Goal: Navigation & Orientation: Find specific page/section

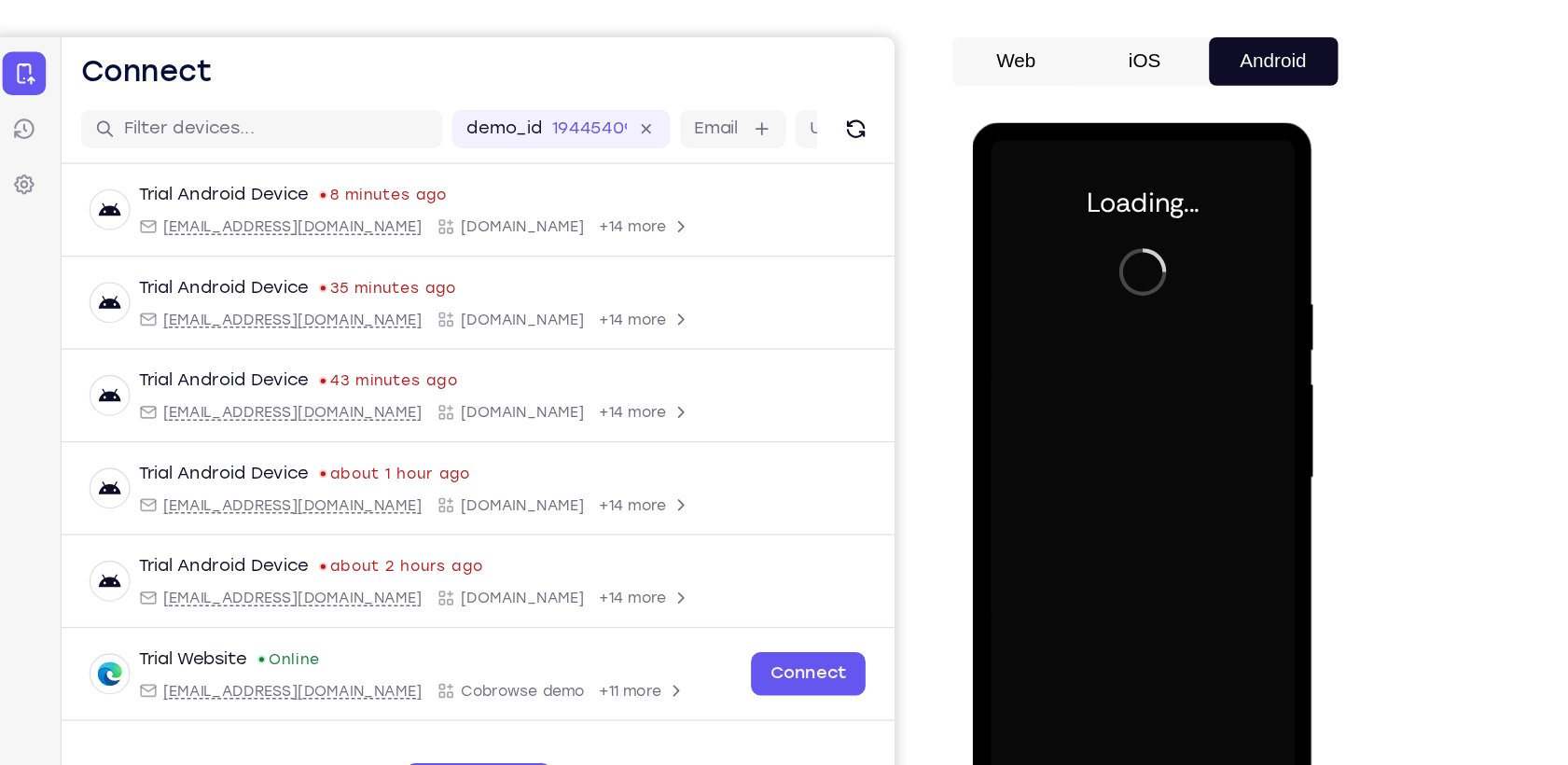
scroll to position [119, 0]
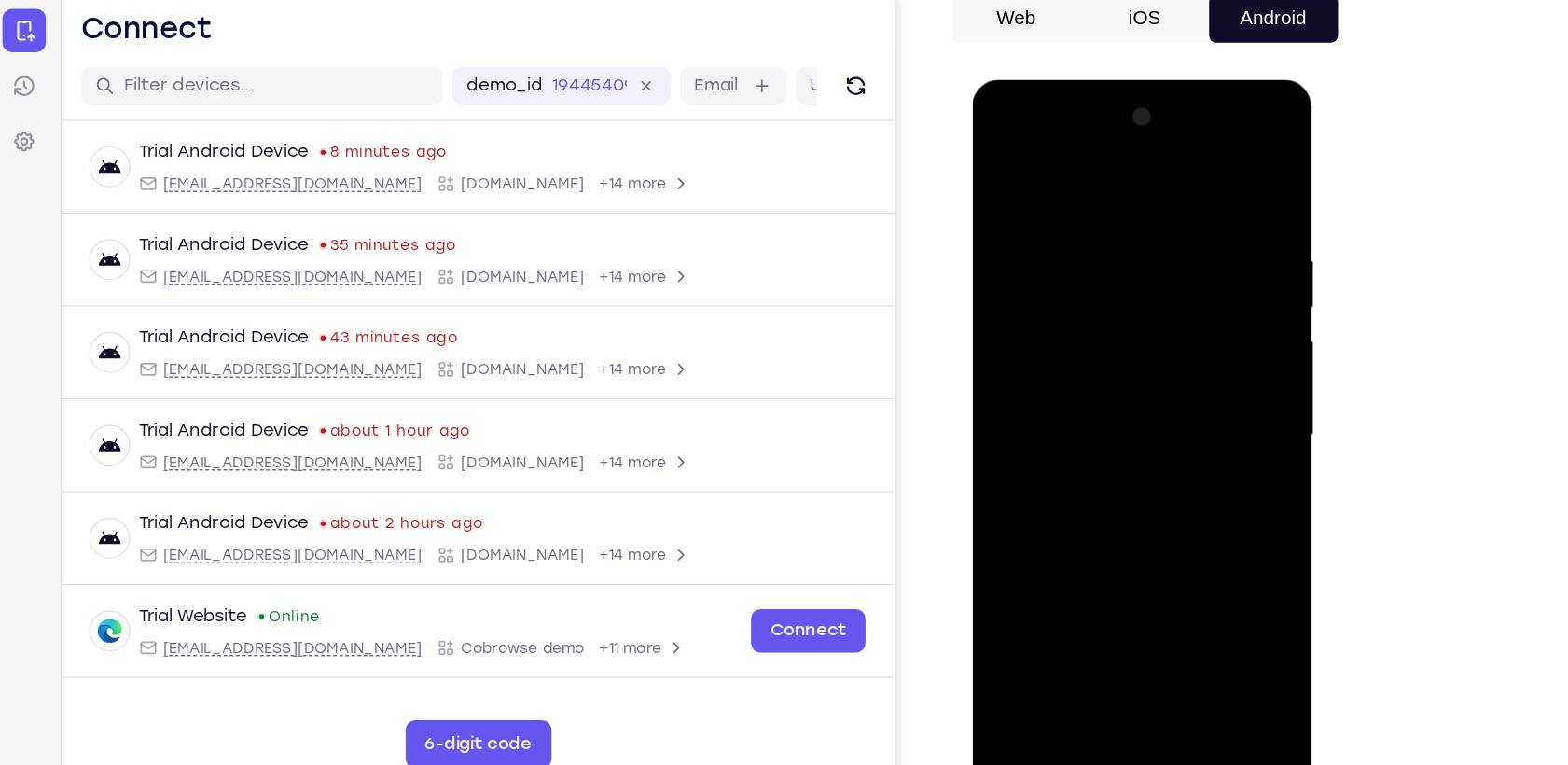
click at [1114, 601] on div at bounding box center [1104, 355] width 235 height 523
click at [1183, 536] on div at bounding box center [1104, 355] width 235 height 523
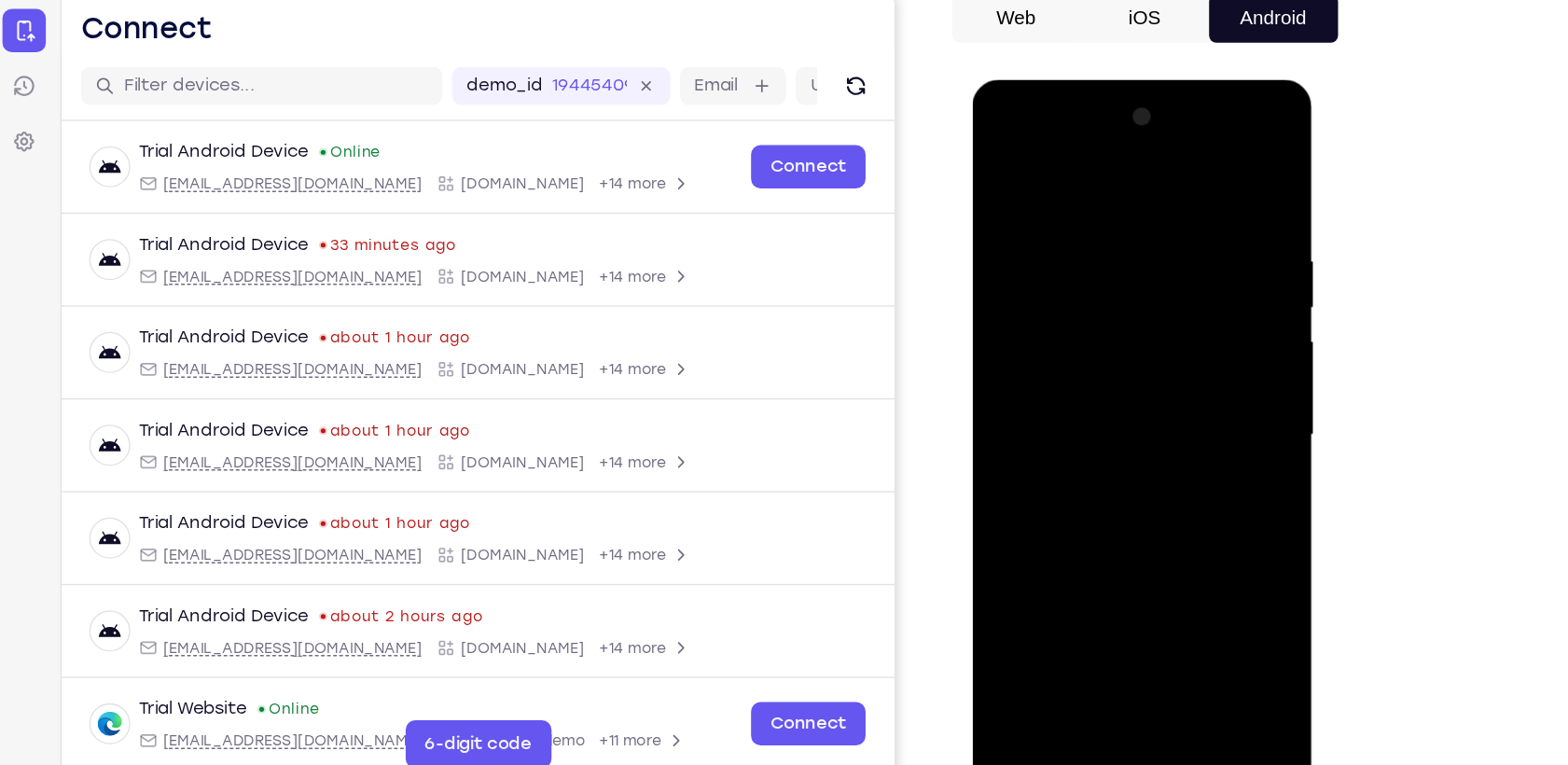
click at [1042, 170] on div at bounding box center [1104, 355] width 235 height 523
click at [1187, 363] on div at bounding box center [1104, 355] width 235 height 523
click at [1126, 576] on div at bounding box center [1104, 355] width 235 height 523
click at [1017, 336] on div at bounding box center [1104, 355] width 235 height 523
click at [1035, 320] on div at bounding box center [1104, 355] width 235 height 523
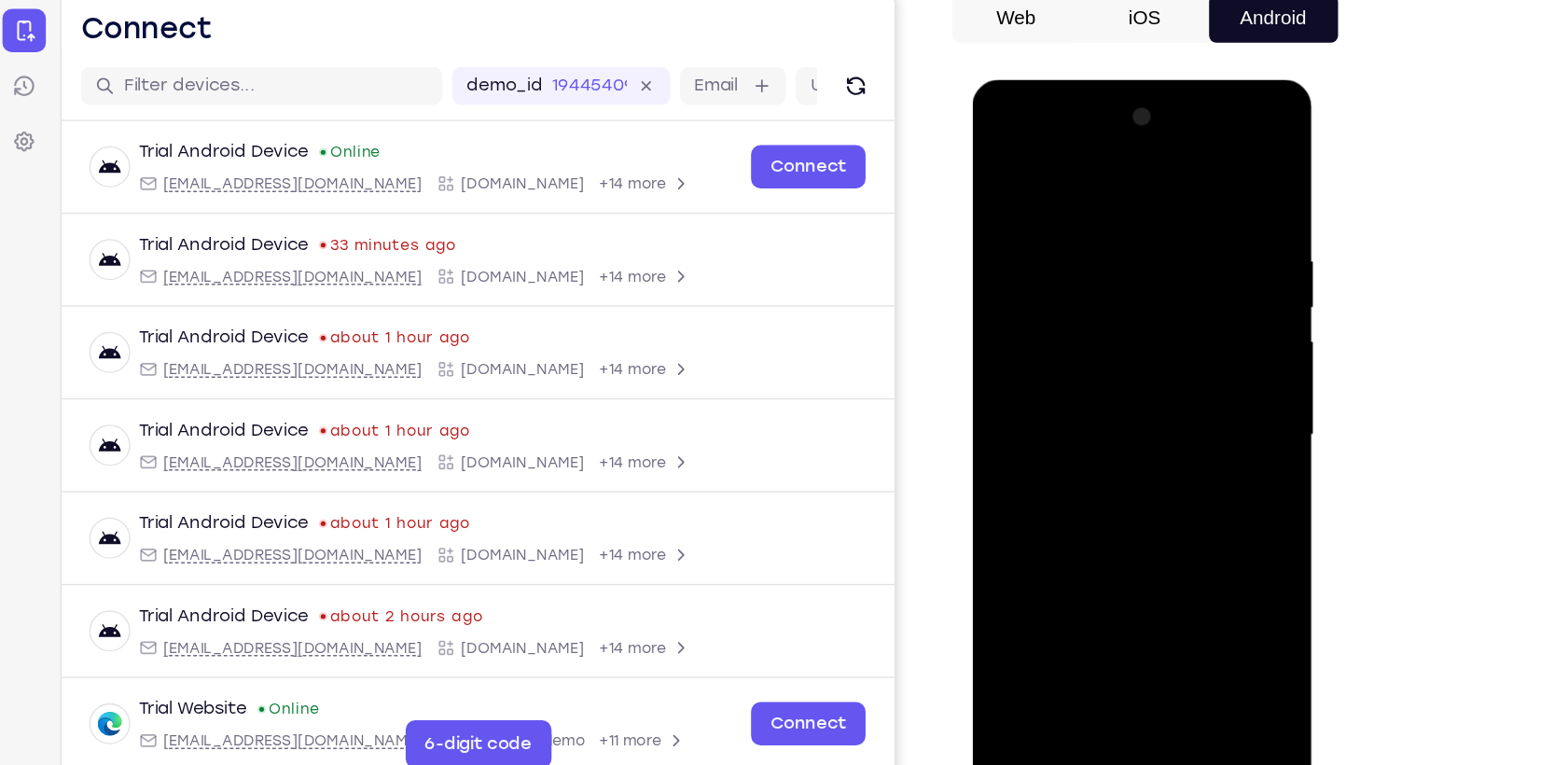
click at [1057, 343] on div at bounding box center [1104, 355] width 235 height 523
click at [1085, 412] on div at bounding box center [1104, 355] width 235 height 523
click at [1154, 414] on div at bounding box center [1104, 355] width 235 height 523
click at [1114, 415] on div at bounding box center [1104, 355] width 235 height 523
click at [1117, 412] on div at bounding box center [1104, 355] width 235 height 523
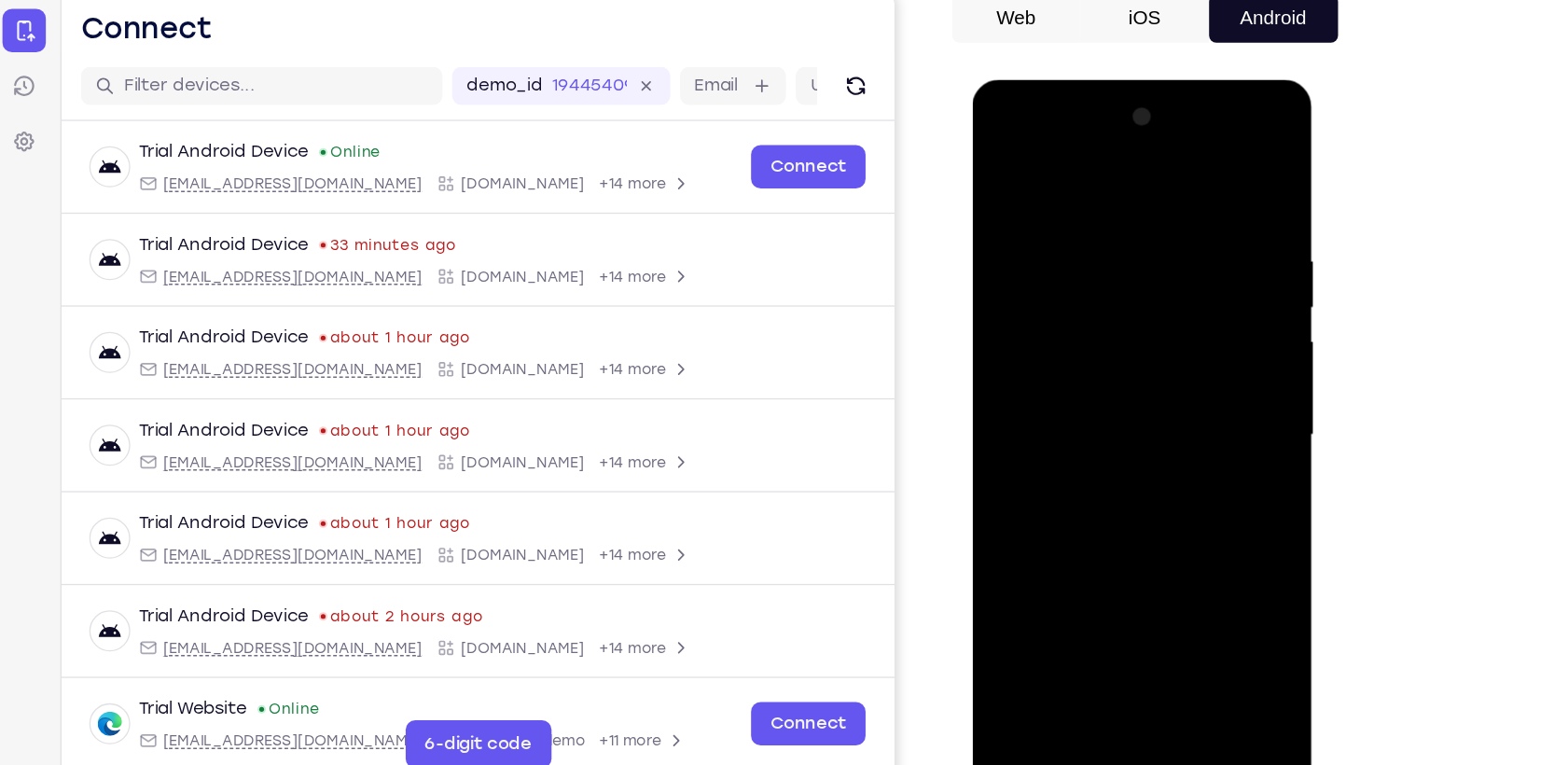
click at [1120, 425] on div at bounding box center [1104, 355] width 235 height 523
click at [1153, 574] on div at bounding box center [1104, 355] width 235 height 523
click at [1108, 447] on div at bounding box center [1104, 355] width 235 height 523
click at [1209, 249] on div at bounding box center [1104, 355] width 235 height 523
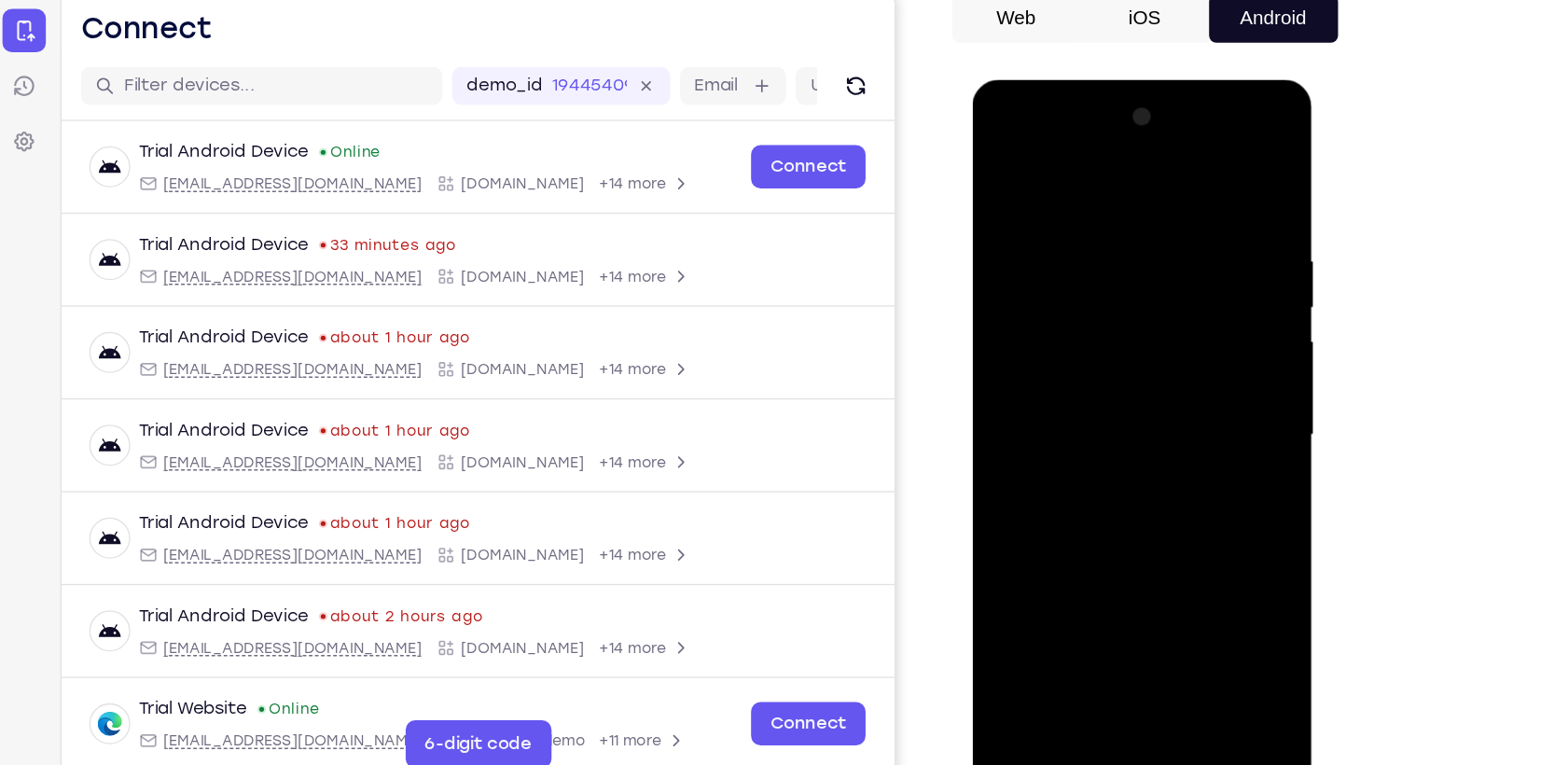
click at [1209, 249] on div at bounding box center [1104, 355] width 235 height 523
click at [1002, 165] on div at bounding box center [1104, 355] width 235 height 523
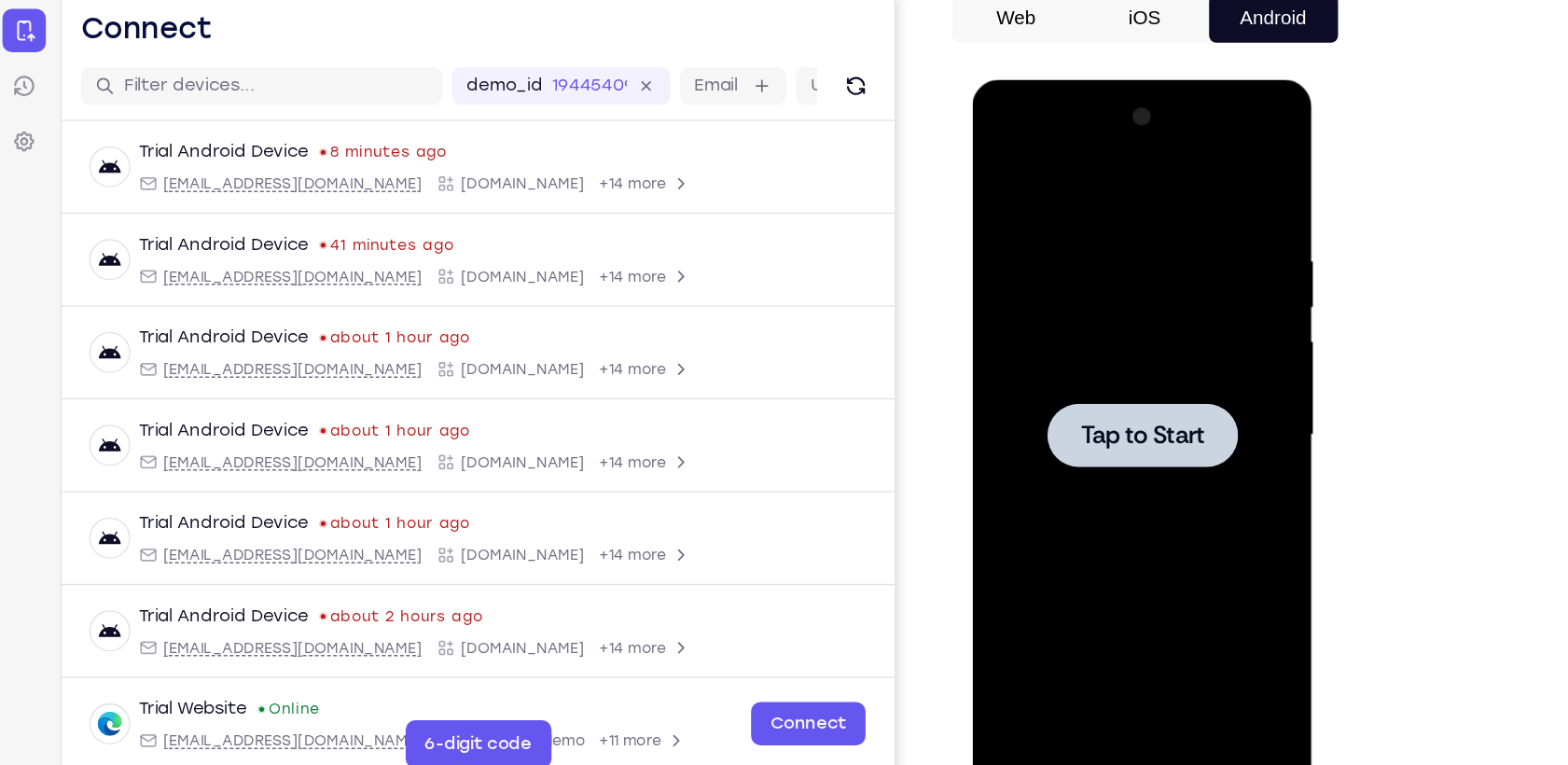
click at [1099, 392] on div at bounding box center [1104, 355] width 235 height 523
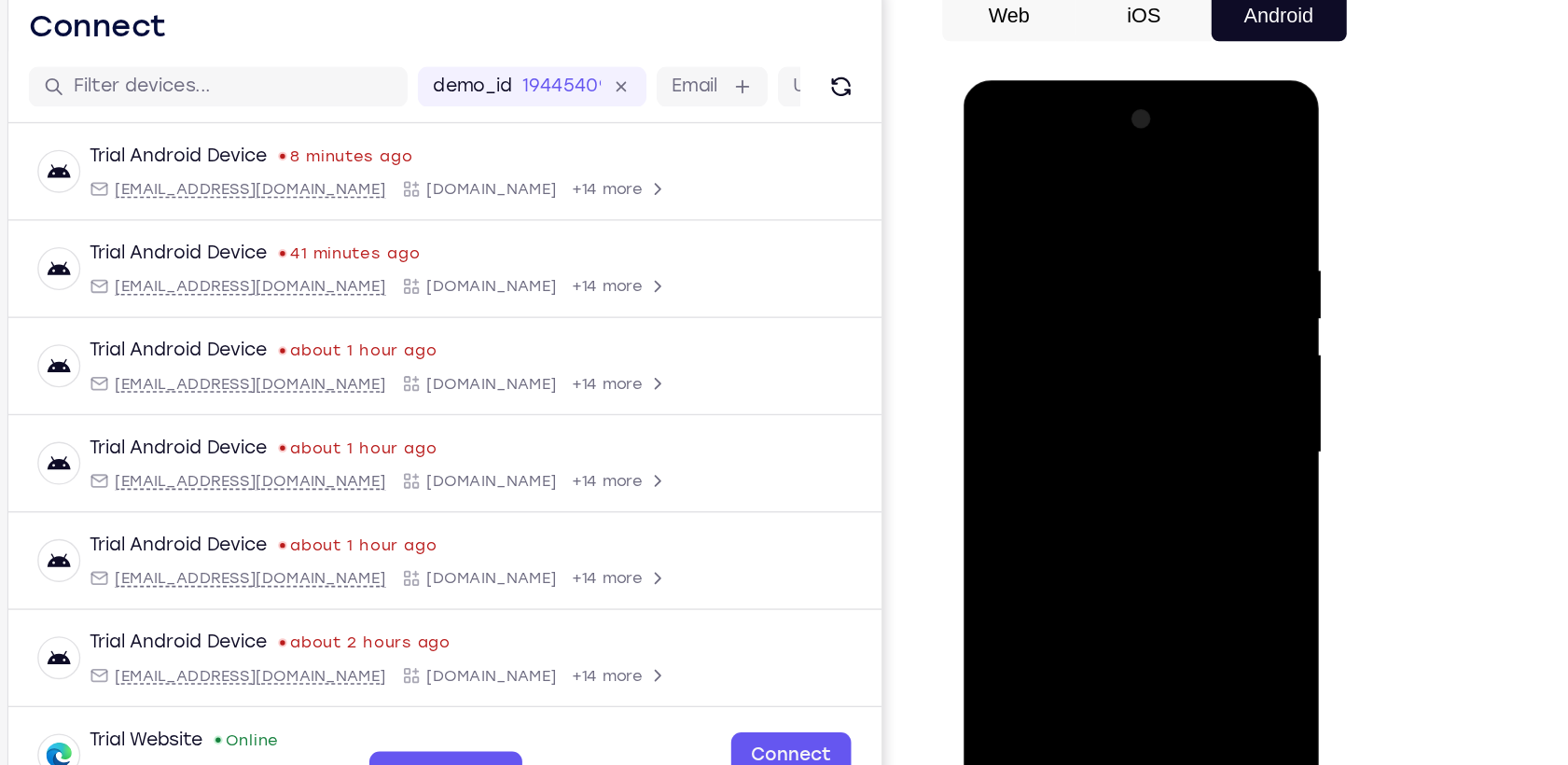
click at [1088, 600] on div at bounding box center [1095, 355] width 235 height 523
click at [1174, 526] on div at bounding box center [1095, 355] width 235 height 523
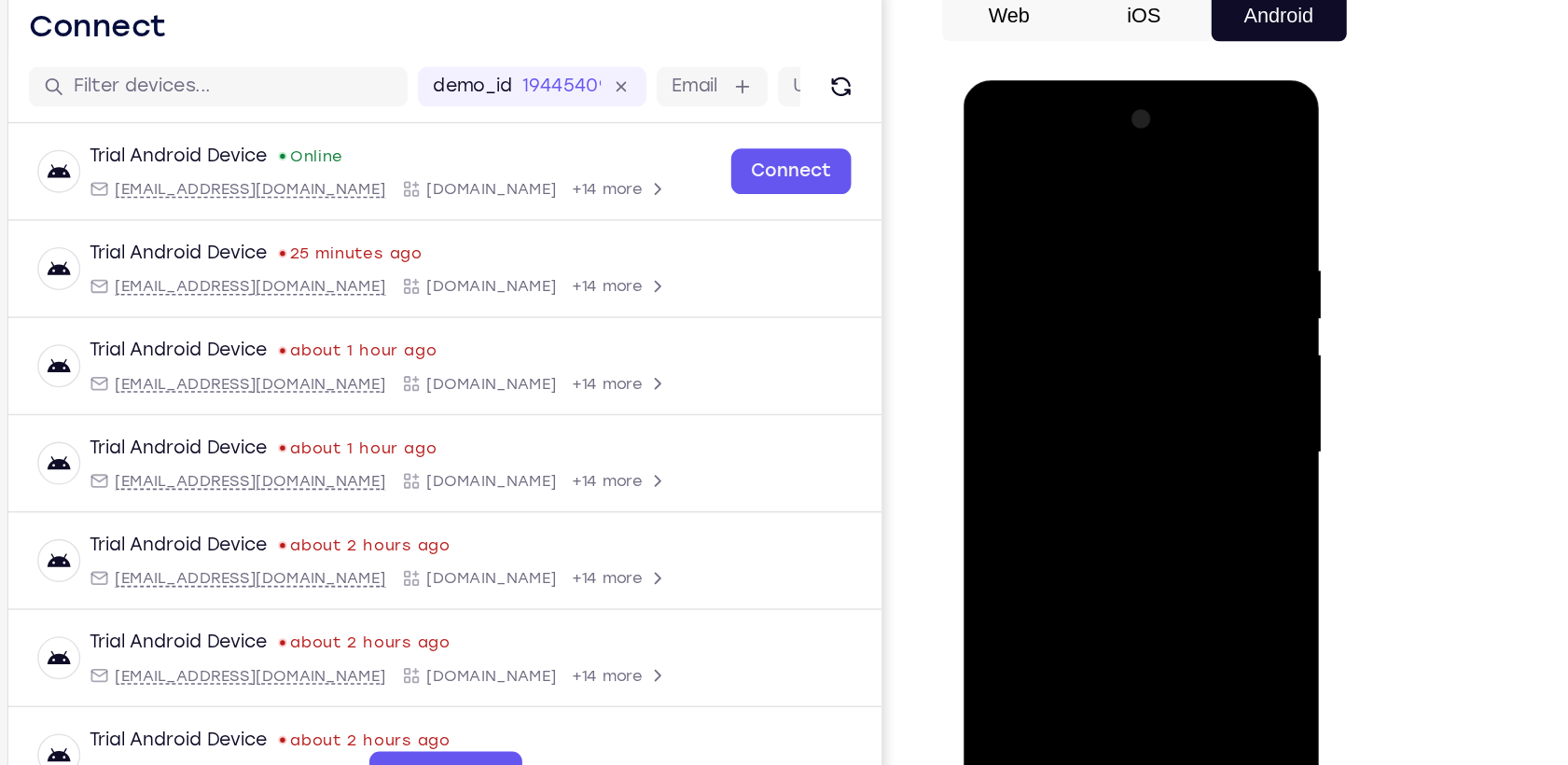
click at [1041, 164] on div at bounding box center [1095, 355] width 235 height 523
click at [1173, 353] on div at bounding box center [1095, 355] width 235 height 523
click at [1079, 389] on div at bounding box center [1095, 355] width 235 height 523
click at [1101, 347] on div at bounding box center [1095, 355] width 235 height 523
click at [1073, 318] on div at bounding box center [1095, 355] width 235 height 523
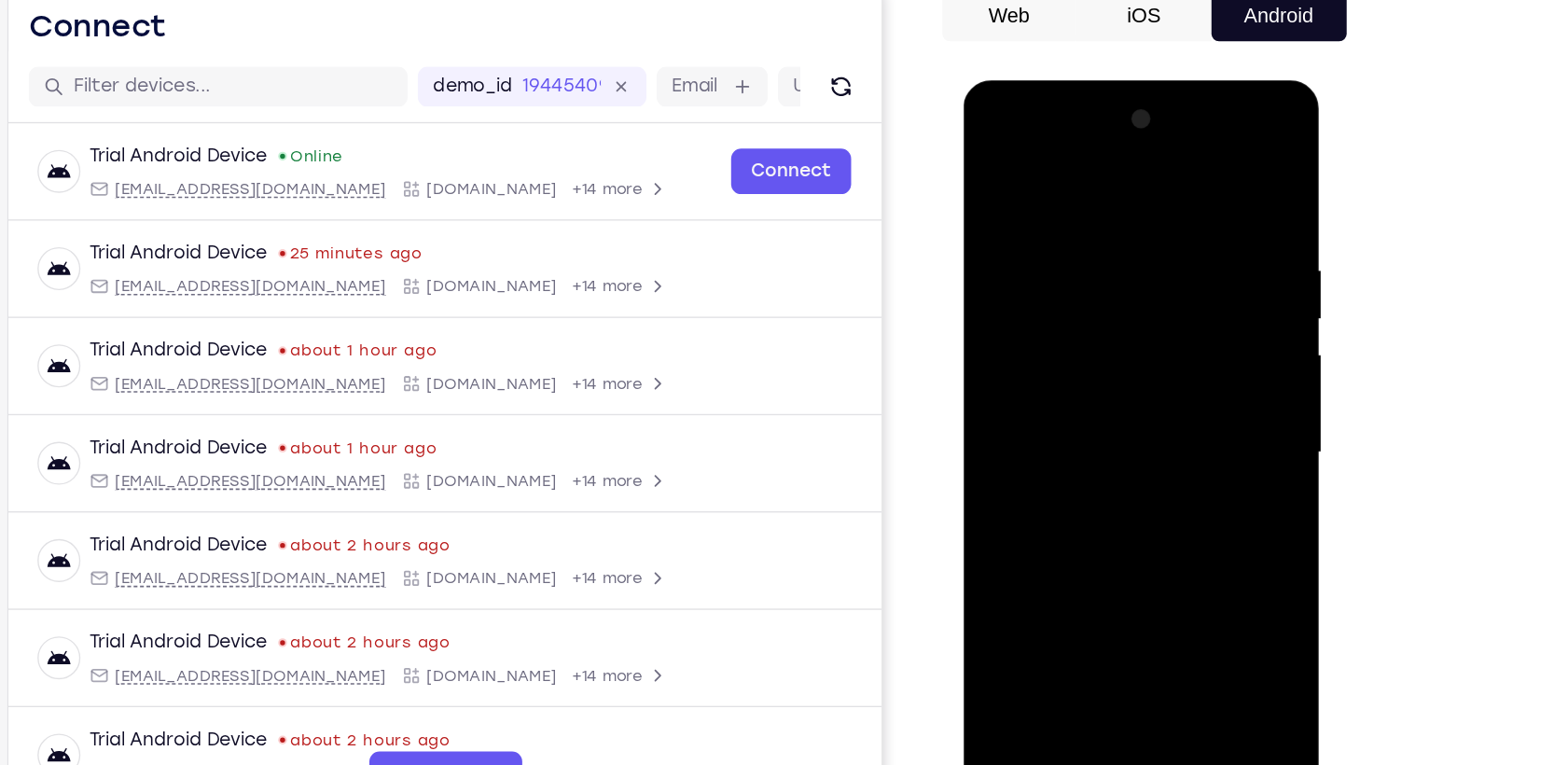
click at [1060, 354] on div at bounding box center [1095, 355] width 235 height 523
click at [1099, 412] on div at bounding box center [1095, 355] width 235 height 523
click at [1112, 421] on div at bounding box center [1095, 355] width 235 height 523
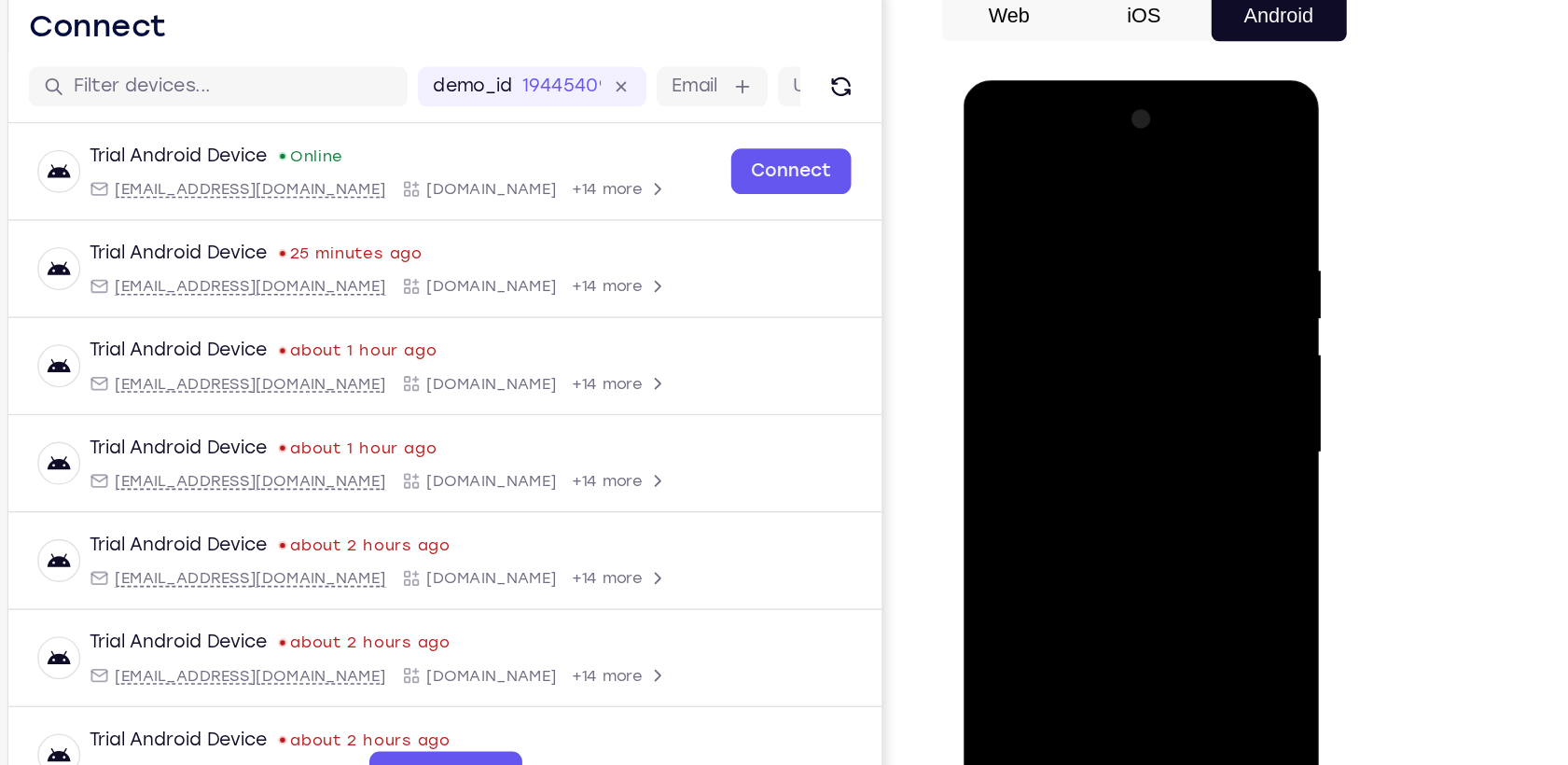
click at [1112, 421] on div at bounding box center [1095, 355] width 235 height 523
click at [1074, 218] on div at bounding box center [1095, 355] width 235 height 523
click at [1188, 174] on div at bounding box center [1095, 355] width 235 height 523
drag, startPoint x: 1139, startPoint y: 482, endPoint x: 1140, endPoint y: 270, distance: 212.0
click at [1140, 270] on div at bounding box center [1095, 355] width 235 height 523
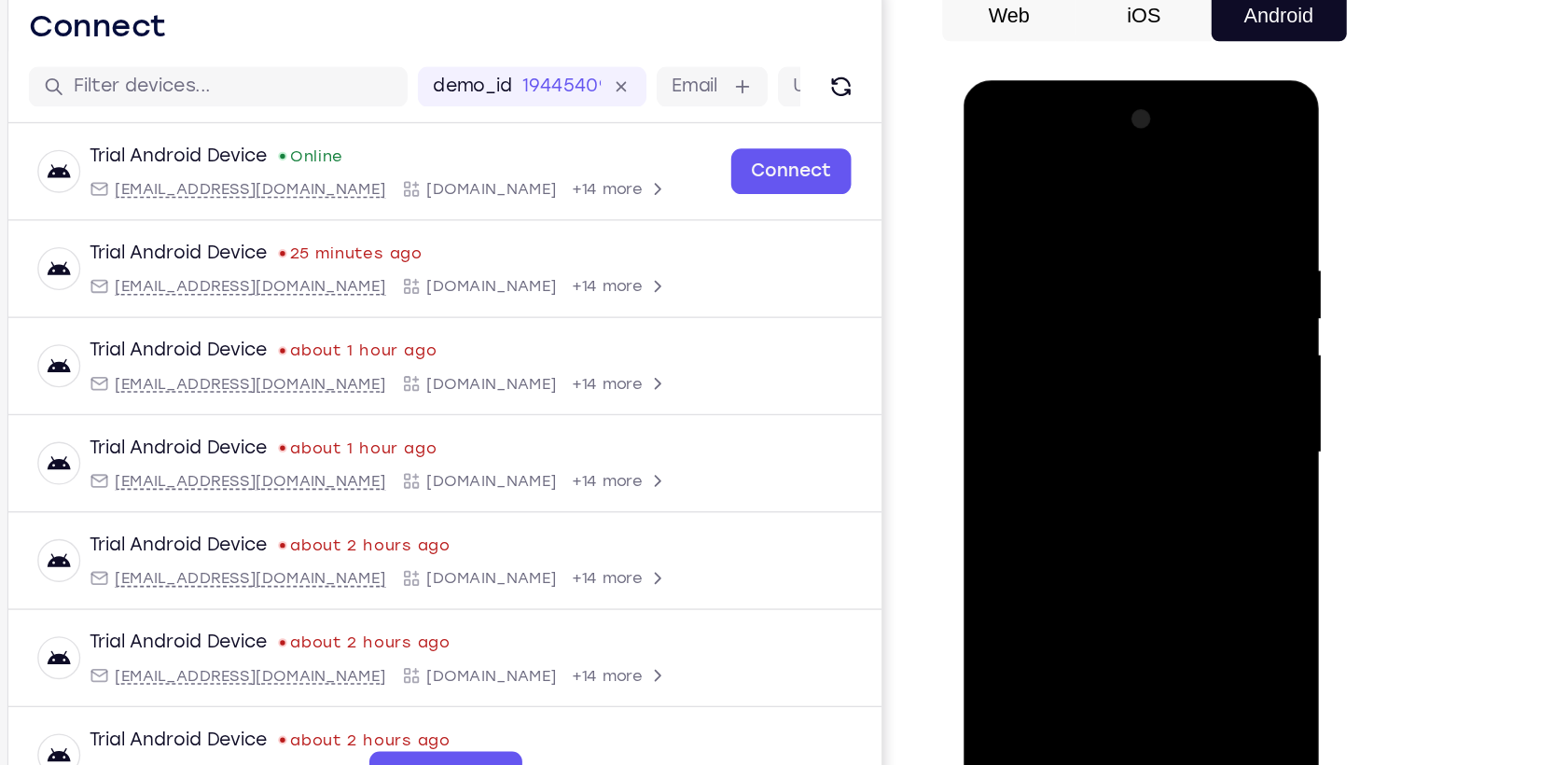
drag, startPoint x: 1120, startPoint y: 485, endPoint x: 1133, endPoint y: 242, distance: 243.3
click at [1133, 242] on div at bounding box center [1095, 355] width 235 height 523
drag, startPoint x: 1104, startPoint y: 454, endPoint x: 1130, endPoint y: 194, distance: 261.3
click at [1130, 194] on div at bounding box center [1095, 355] width 235 height 523
click at [1137, 581] on div at bounding box center [1095, 355] width 235 height 523
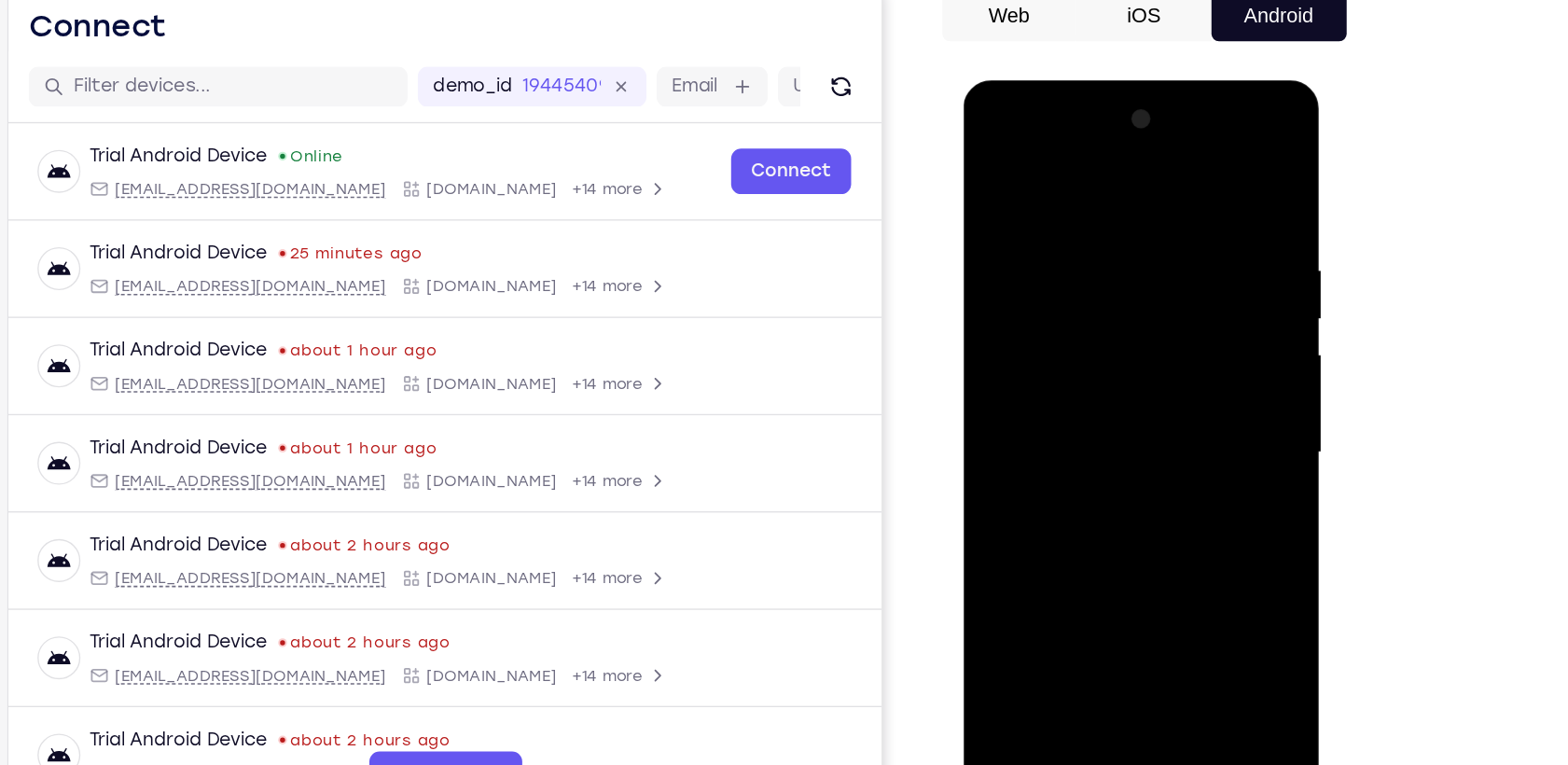
click at [1081, 463] on div at bounding box center [1095, 355] width 235 height 523
click at [992, 172] on div at bounding box center [1095, 355] width 235 height 523
click at [994, 164] on div at bounding box center [1095, 355] width 235 height 523
drag, startPoint x: 1095, startPoint y: 223, endPoint x: 1122, endPoint y: 543, distance: 321.1
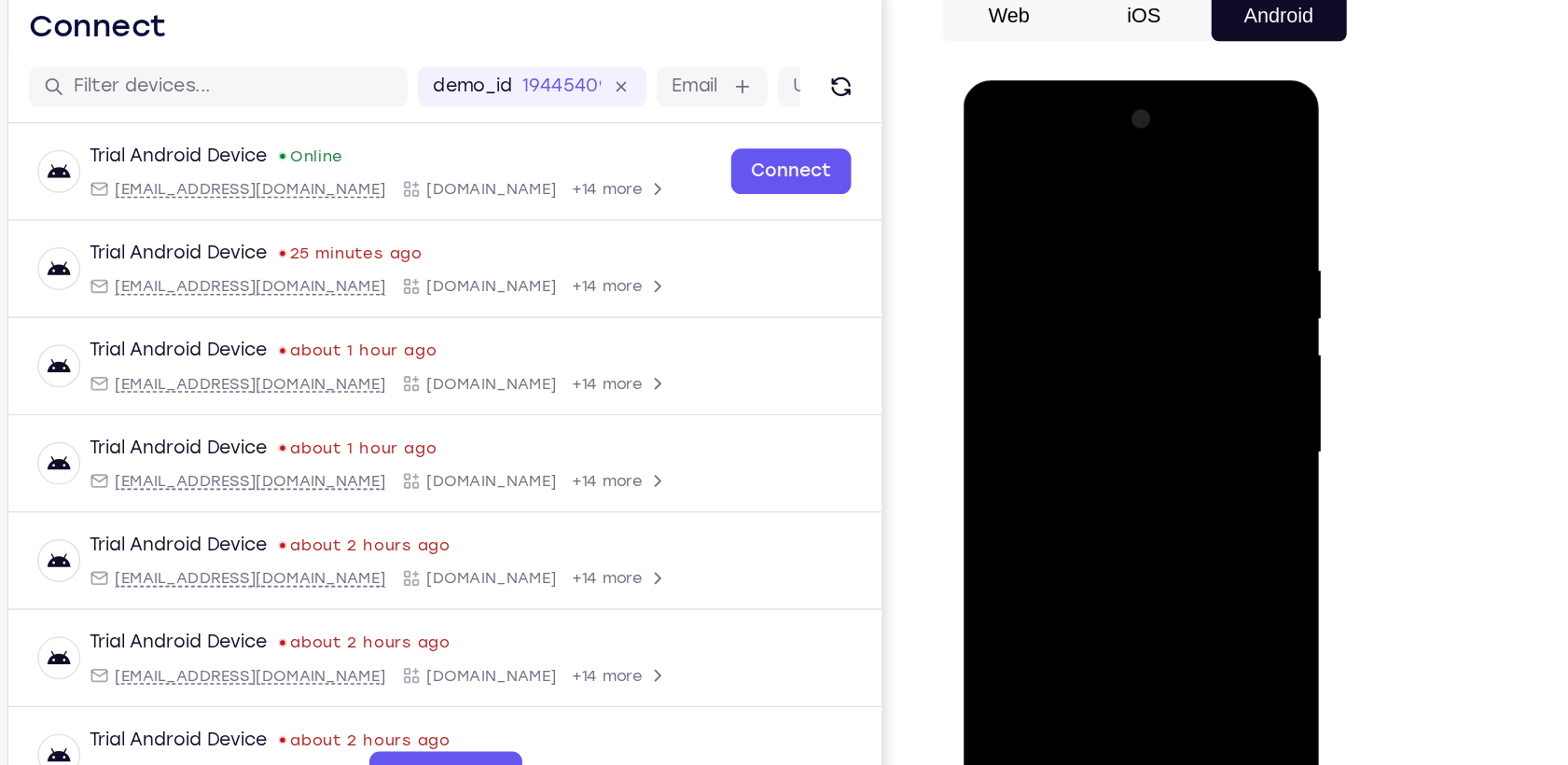
click at [1122, 543] on div at bounding box center [1095, 355] width 235 height 523
click at [1118, 214] on div at bounding box center [1095, 355] width 235 height 523
click at [1172, 232] on div at bounding box center [1095, 355] width 235 height 523
click at [1188, 182] on div at bounding box center [1095, 355] width 235 height 523
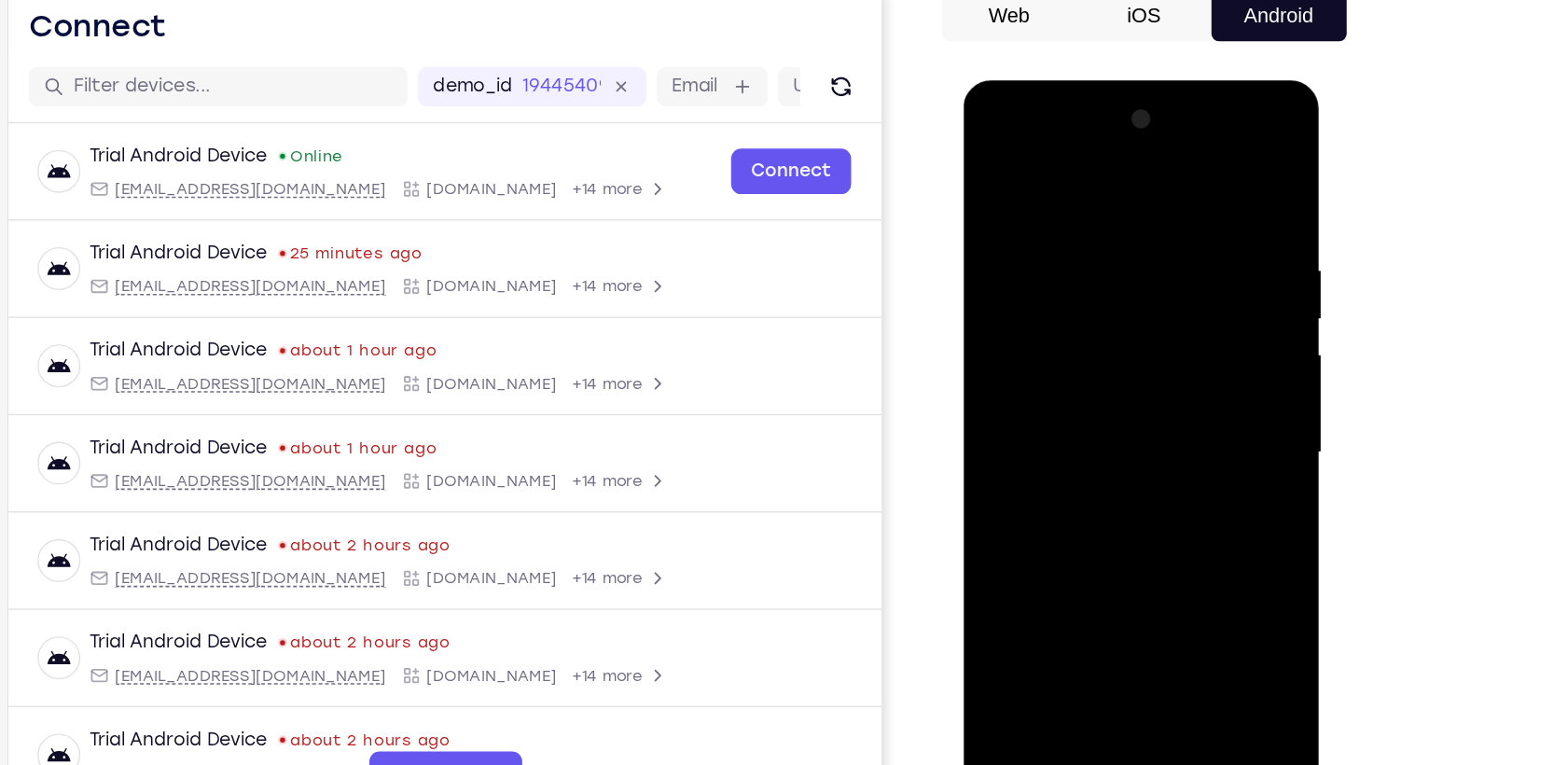
drag, startPoint x: 1109, startPoint y: 171, endPoint x: 1120, endPoint y: 455, distance: 284.2
click at [1120, 455] on div at bounding box center [1095, 355] width 235 height 523
click at [1025, 205] on div at bounding box center [1095, 355] width 235 height 523
click at [1017, 566] on div at bounding box center [1095, 355] width 235 height 523
drag, startPoint x: 1085, startPoint y: 450, endPoint x: 1130, endPoint y: 321, distance: 136.6
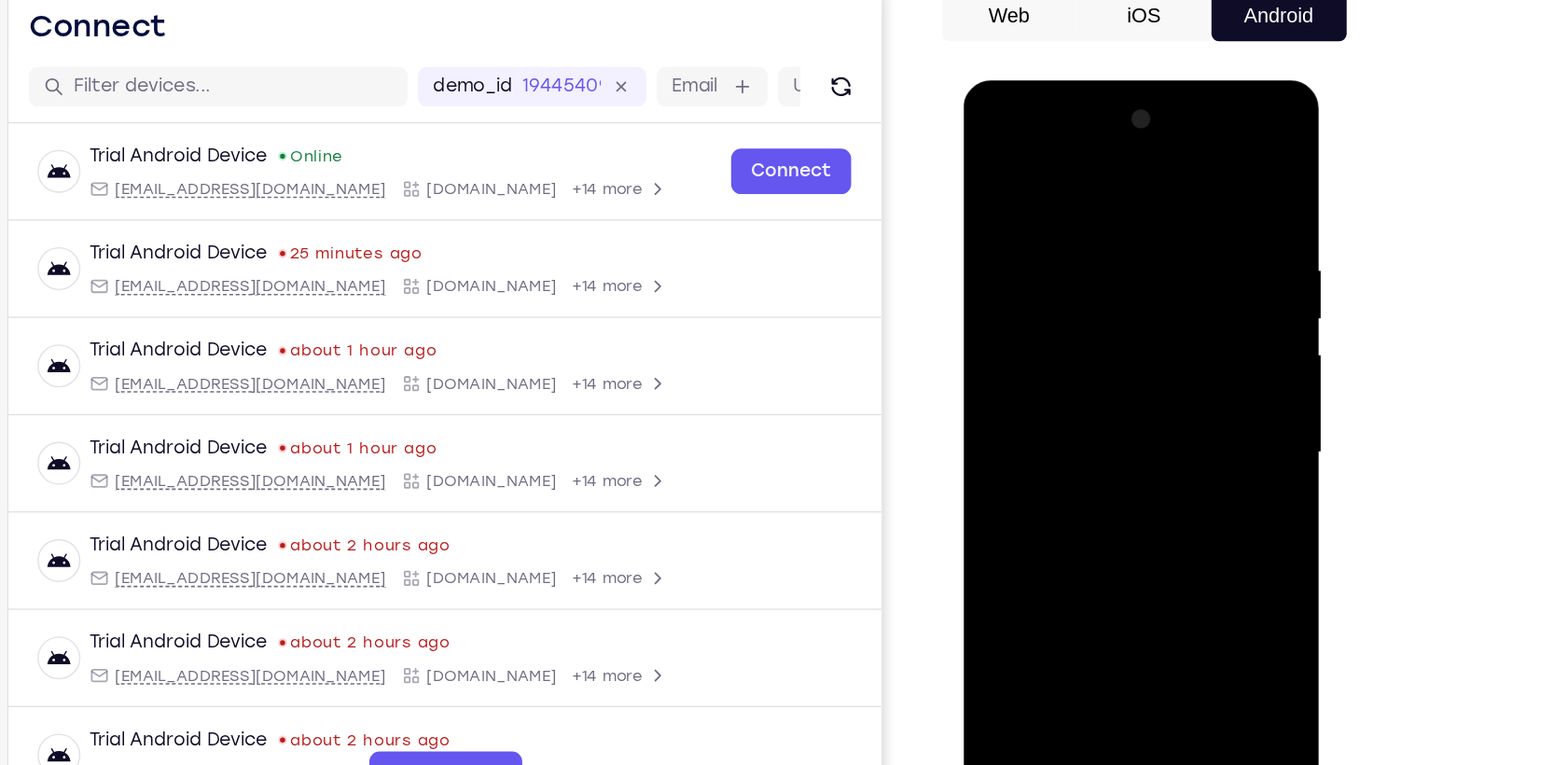
click at [1130, 321] on div at bounding box center [1095, 355] width 235 height 523
drag, startPoint x: 1114, startPoint y: 437, endPoint x: 1135, endPoint y: 295, distance: 143.5
click at [1135, 295] on div at bounding box center [1095, 355] width 235 height 523
drag, startPoint x: 1116, startPoint y: 439, endPoint x: 1137, endPoint y: 305, distance: 135.6
click at [1137, 305] on div at bounding box center [1095, 355] width 235 height 523
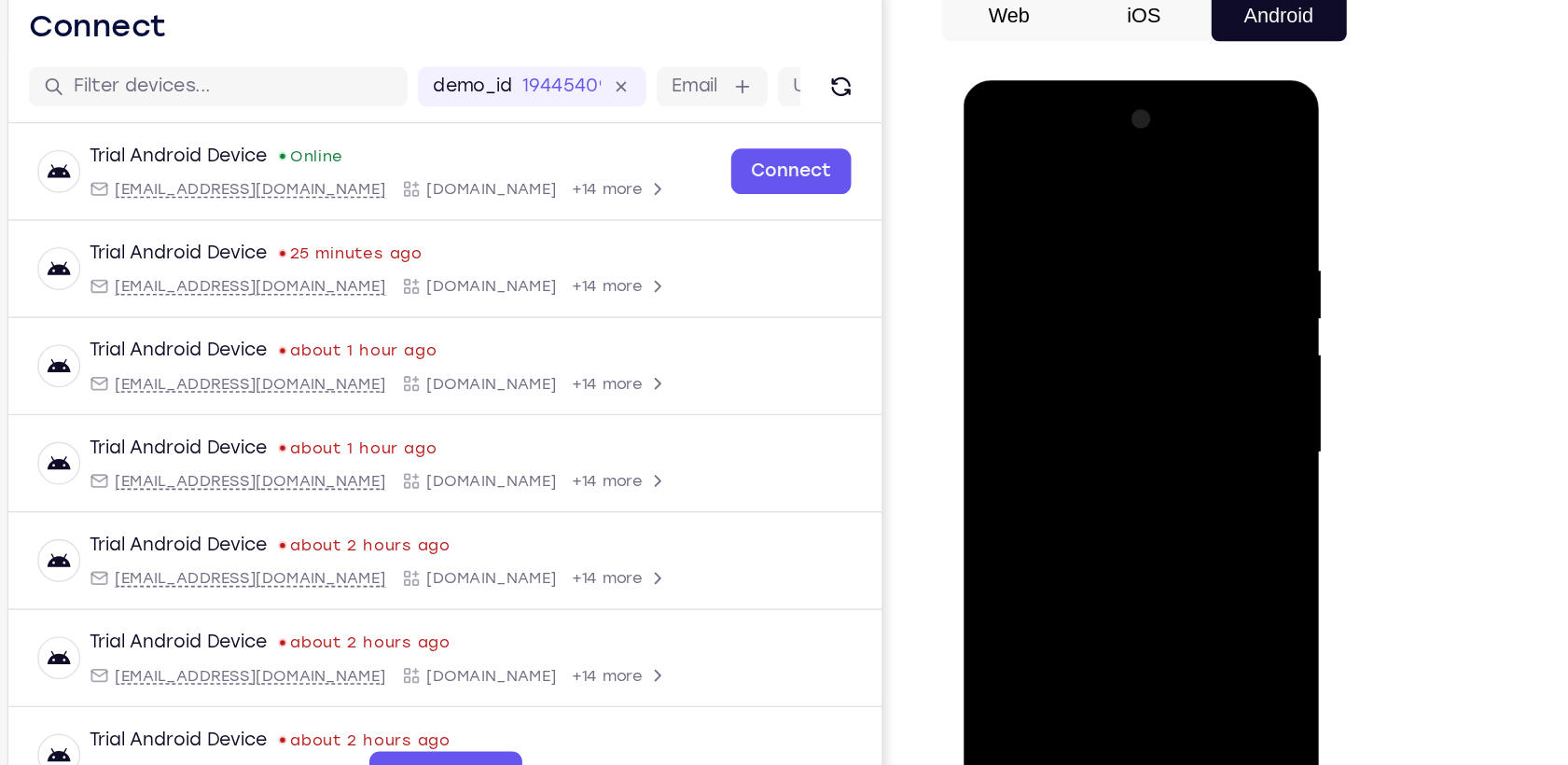
drag, startPoint x: 1096, startPoint y: 459, endPoint x: 1126, endPoint y: 336, distance: 126.6
click at [1126, 336] on div at bounding box center [1095, 355] width 235 height 523
drag, startPoint x: 1094, startPoint y: 457, endPoint x: 1116, endPoint y: 301, distance: 157.5
click at [1116, 301] on div at bounding box center [1095, 355] width 235 height 523
drag, startPoint x: 1097, startPoint y: 456, endPoint x: 1128, endPoint y: 287, distance: 171.8
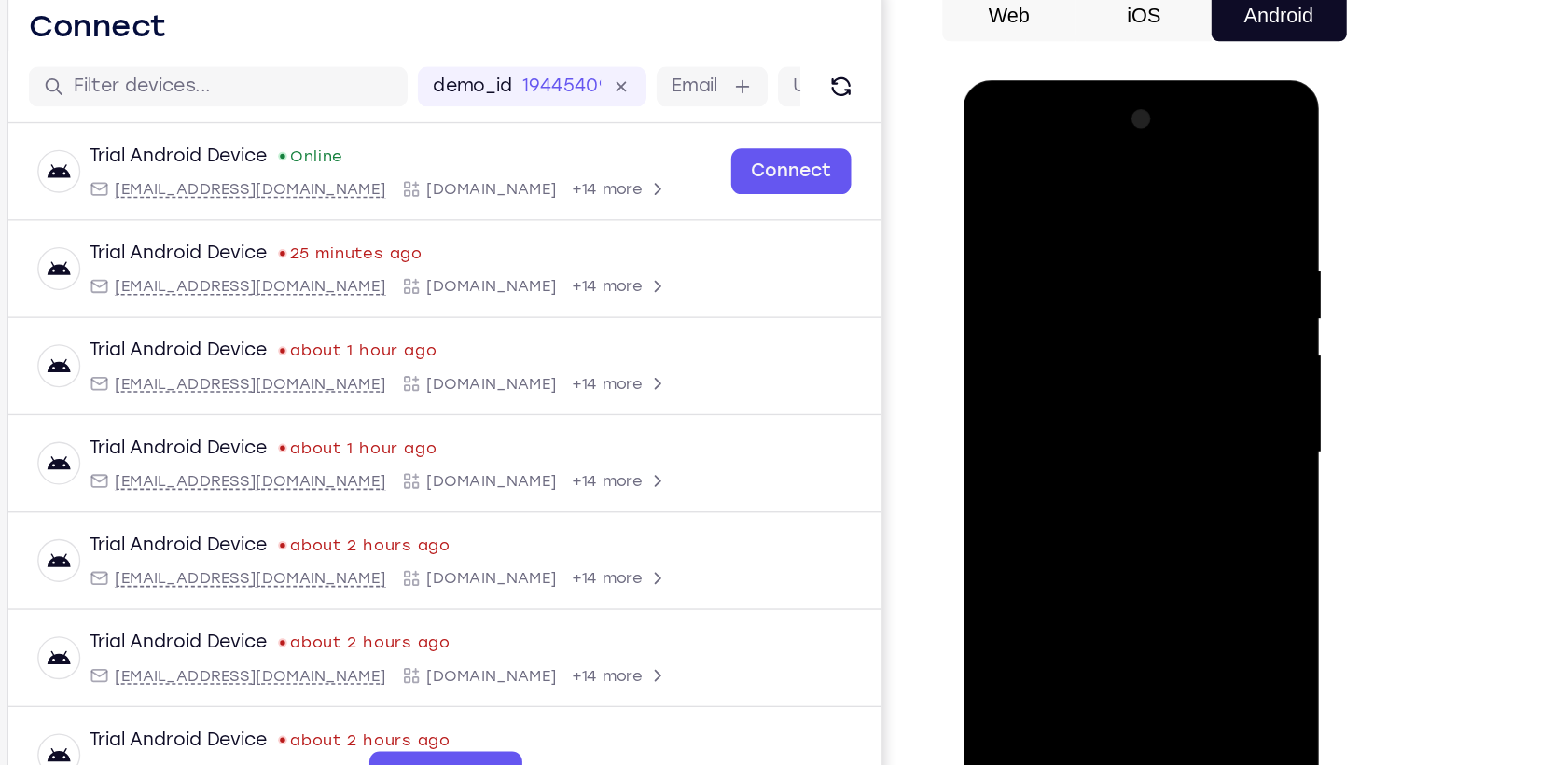
click at [1128, 287] on div at bounding box center [1095, 355] width 235 height 523
drag, startPoint x: 1068, startPoint y: 367, endPoint x: 1076, endPoint y: 301, distance: 66.5
click at [1076, 301] on div at bounding box center [1095, 355] width 235 height 523
drag, startPoint x: 1093, startPoint y: 453, endPoint x: 1167, endPoint y: 256, distance: 210.4
click at [1167, 256] on div at bounding box center [1095, 355] width 235 height 523
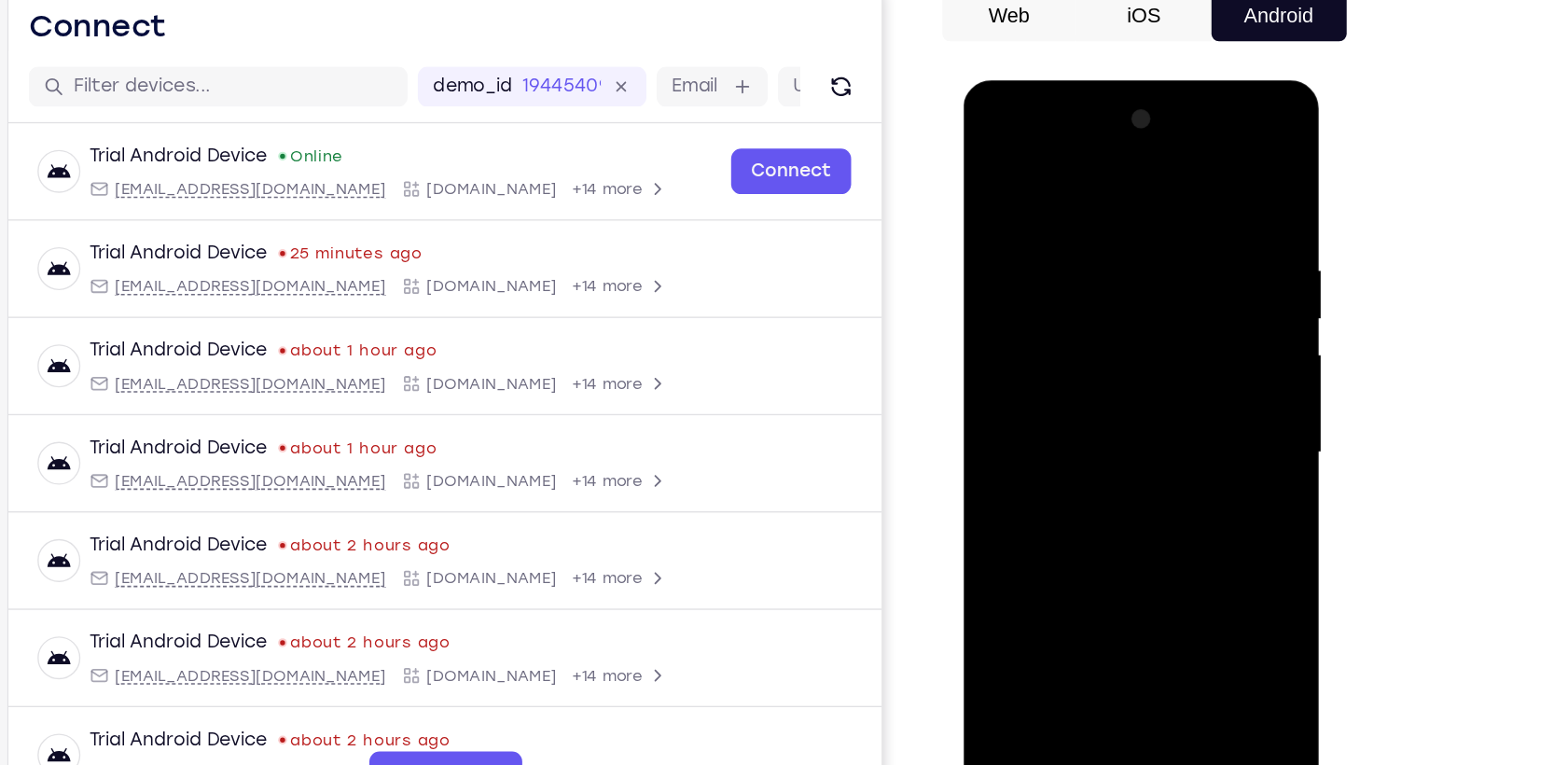
click at [1009, 269] on div at bounding box center [1095, 355] width 235 height 523
click at [1188, 175] on div at bounding box center [1095, 355] width 235 height 523
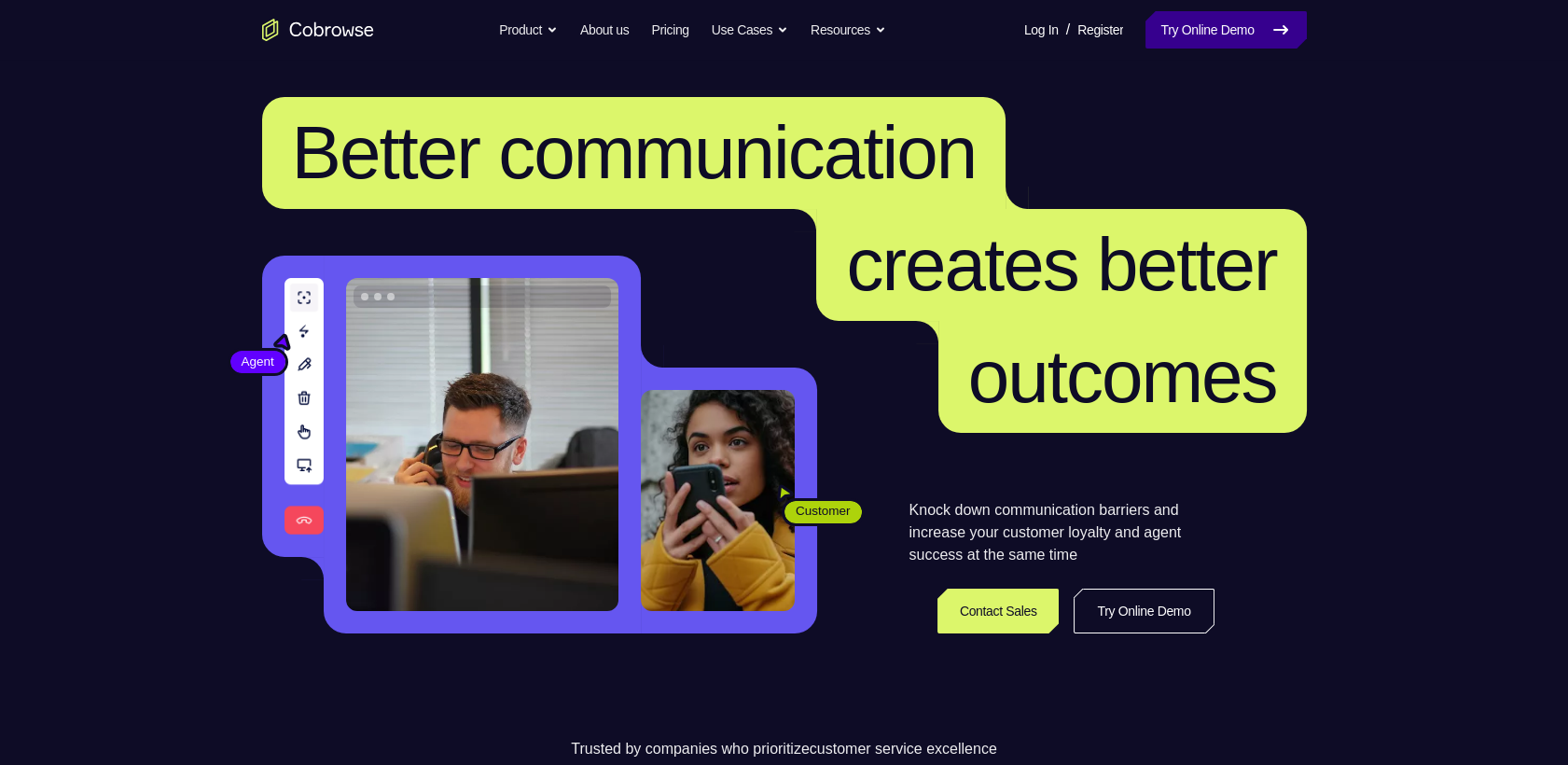
click at [1292, 27] on icon at bounding box center [1281, 30] width 22 height 22
